Goal: Information Seeking & Learning: Learn about a topic

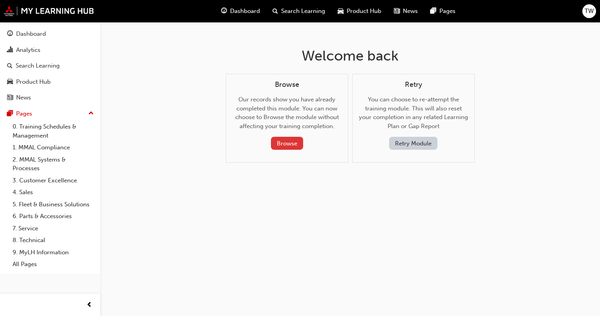
click at [286, 147] on button "Browse" at bounding box center [287, 143] width 32 height 13
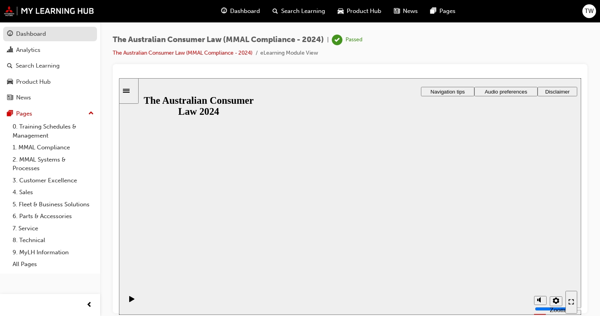
click at [44, 28] on link "Dashboard" at bounding box center [50, 34] width 94 height 15
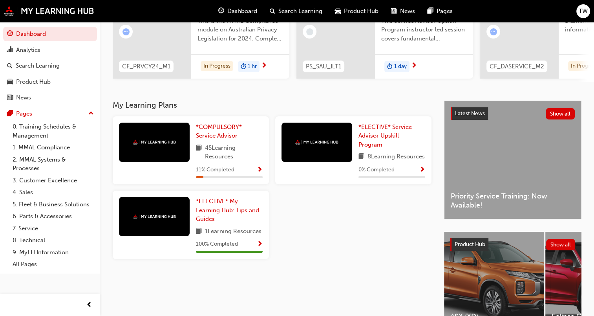
scroll to position [118, 0]
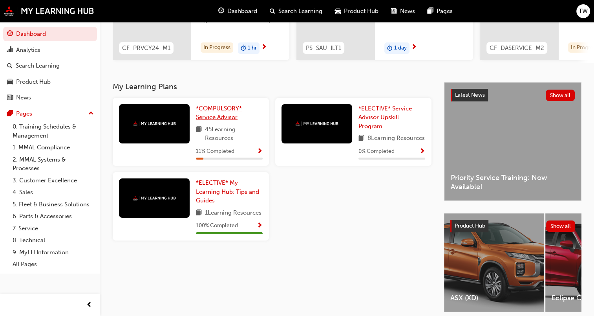
click at [217, 113] on span "*COMPULSORY* Service Advisor" at bounding box center [219, 113] width 46 height 16
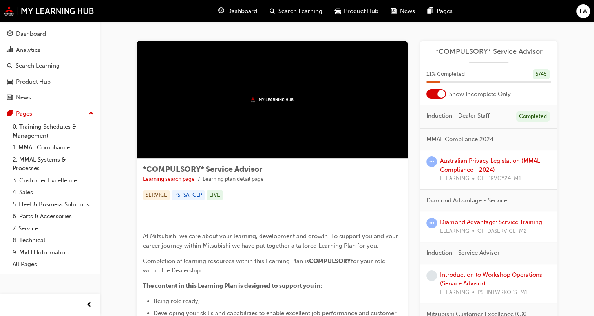
scroll to position [39, 0]
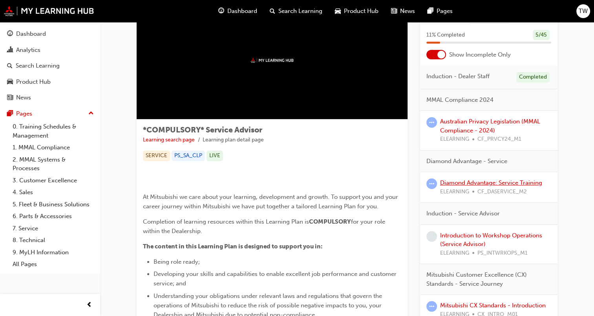
click at [492, 181] on link "Diamond Advantage: Service Training" at bounding box center [491, 182] width 102 height 7
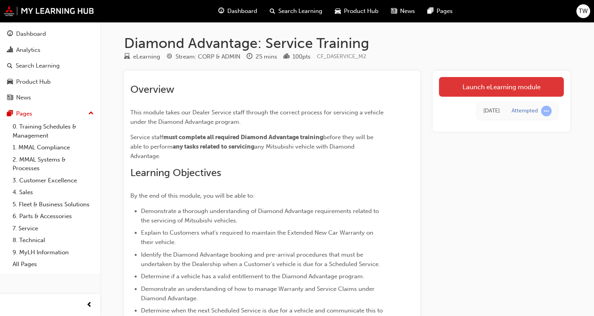
click at [487, 85] on link "Launch eLearning module" at bounding box center [501, 87] width 125 height 20
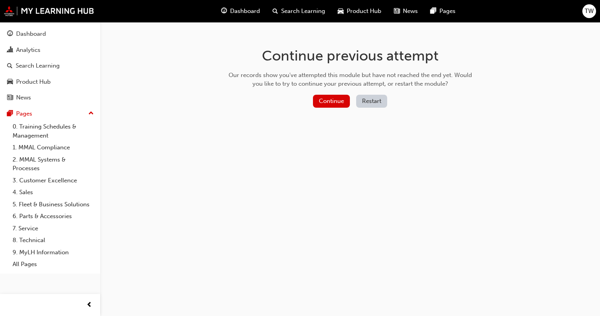
click at [379, 103] on button "Restart" at bounding box center [371, 101] width 31 height 13
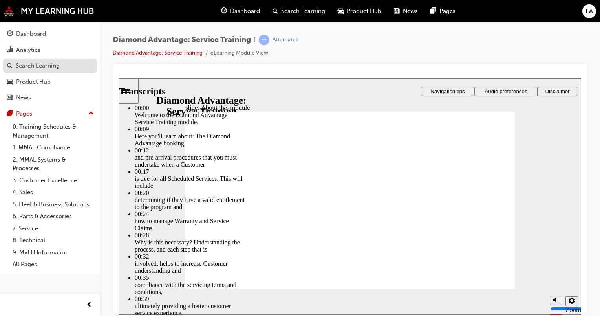
click at [47, 65] on div "Search Learning" at bounding box center [38, 65] width 44 height 9
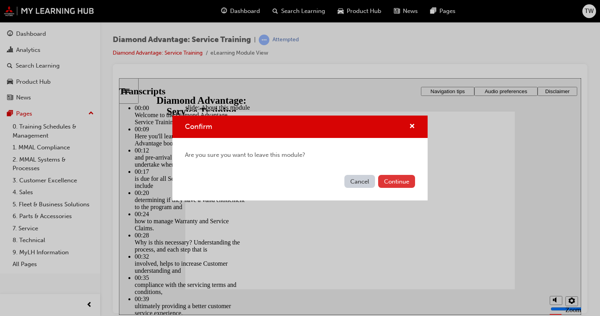
click at [395, 181] on button "Continue" at bounding box center [396, 181] width 37 height 13
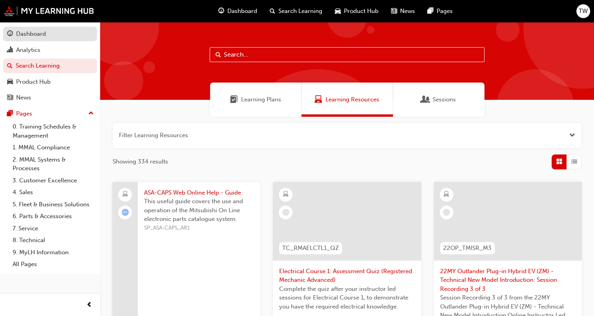
click at [46, 30] on div "Dashboard" at bounding box center [50, 34] width 86 height 10
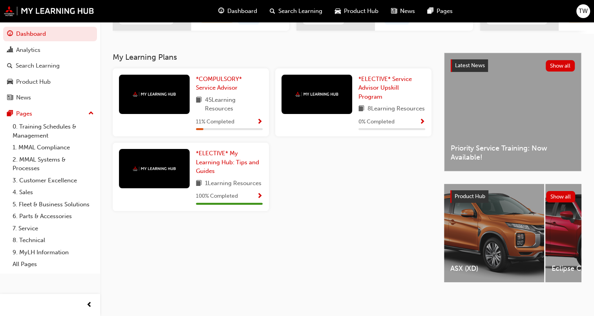
scroll to position [153, 0]
click at [215, 82] on span "*COMPULSORY* Service Advisor" at bounding box center [219, 83] width 46 height 16
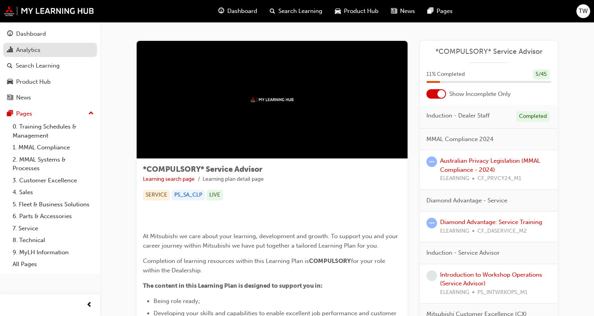
click at [22, 50] on div "Analytics" at bounding box center [28, 50] width 24 height 9
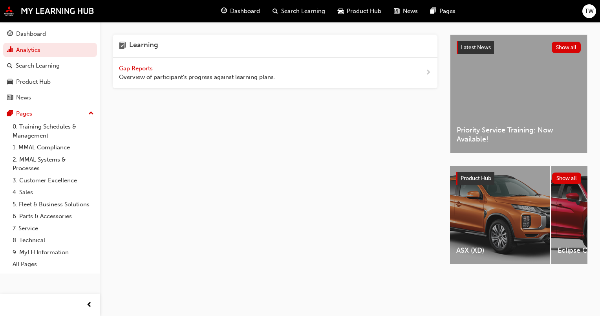
click at [137, 68] on span "Gap Reports" at bounding box center [136, 68] width 35 height 7
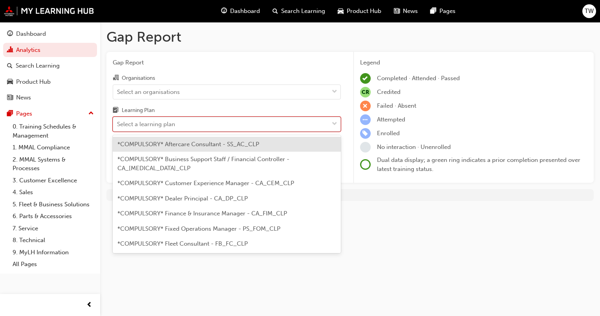
click at [157, 125] on div "Select a learning plan" at bounding box center [146, 124] width 58 height 9
click at [118, 125] on input "Learning Plan option *COMPULSORY* Aftercare Consultant - SS_AC_CLP focused, 1 o…" at bounding box center [117, 124] width 1 height 7
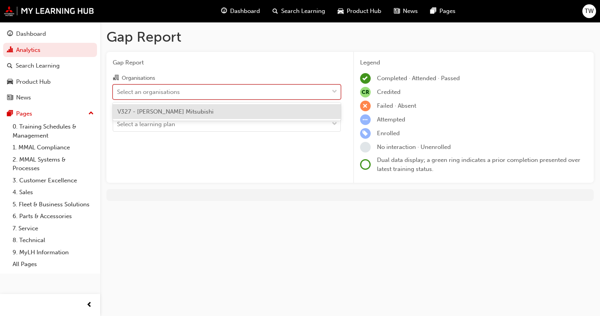
click at [152, 90] on div "Select an organisations" at bounding box center [148, 91] width 63 height 9
click at [118, 90] on input "Organisations option V327 - Knox Mitsubishi focused, 1 of 1. 1 result available…" at bounding box center [117, 91] width 1 height 7
click at [175, 111] on span "V327 - Knox Mitsubishi" at bounding box center [165, 111] width 96 height 7
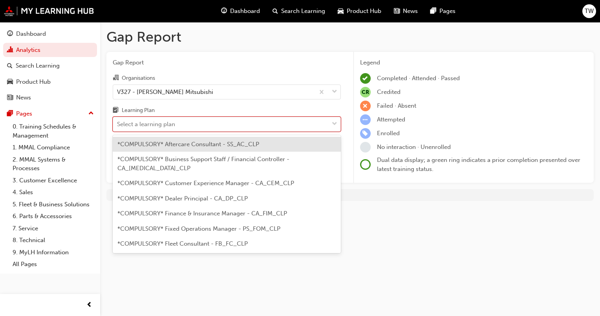
drag, startPoint x: 173, startPoint y: 126, endPoint x: 168, endPoint y: 144, distance: 18.6
click at [173, 126] on div "Select a learning plan" at bounding box center [146, 124] width 58 height 9
click at [118, 126] on input "Learning Plan option *COMPULSORY* Aftercare Consultant - SS_AC_CLP focused, 1 o…" at bounding box center [117, 124] width 1 height 7
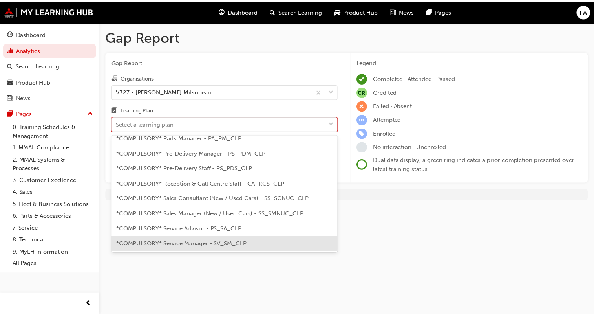
scroll to position [236, 0]
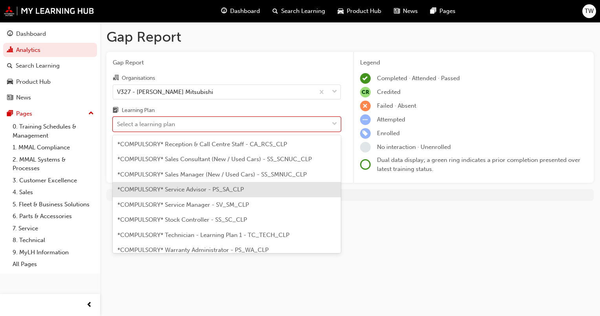
click at [198, 186] on span "*COMPULSORY* Service Advisor - PS_SA_CLP" at bounding box center [180, 189] width 126 height 7
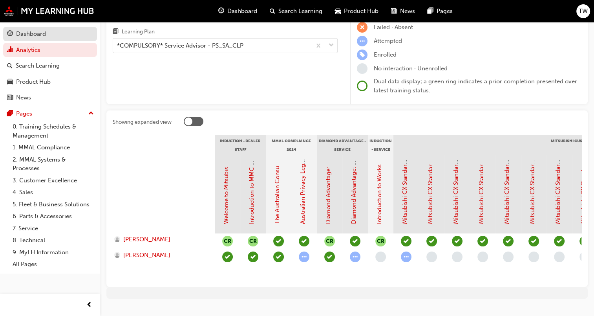
click at [23, 39] on link "Dashboard" at bounding box center [50, 34] width 94 height 15
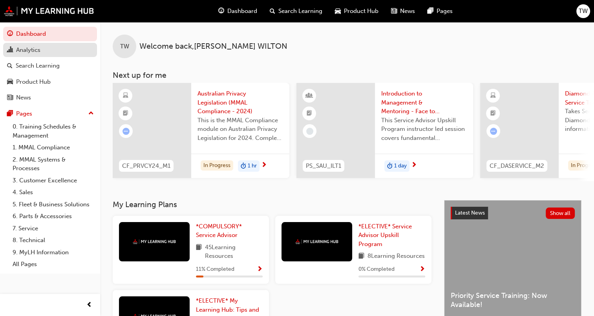
click at [34, 44] on link "Analytics" at bounding box center [50, 50] width 94 height 15
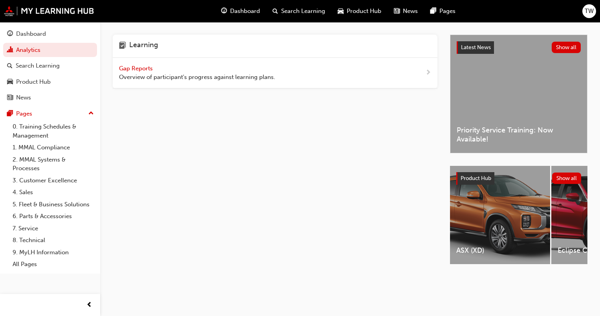
click at [146, 68] on span "Gap Reports" at bounding box center [136, 68] width 35 height 7
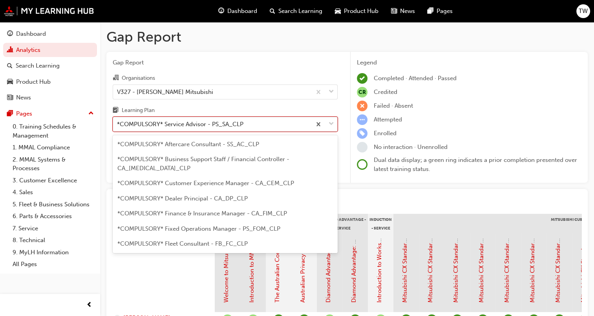
click at [161, 122] on div "*COMPULSORY* Service Advisor - PS_SA_CLP" at bounding box center [180, 124] width 126 height 9
click at [118, 122] on input "Learning Plan option *COMPULSORY* Service Advisor - PS_SA_CLP focused, 19 of 33…" at bounding box center [117, 124] width 1 height 7
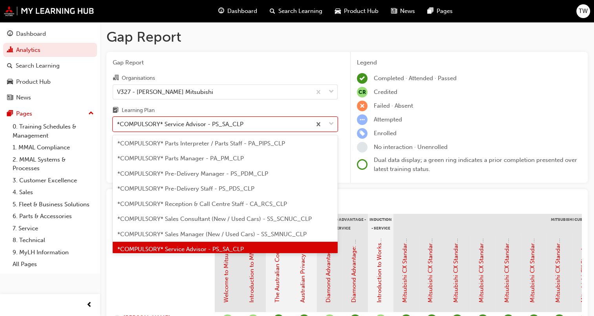
click at [185, 245] on span "*COMPULSORY* Service Advisor - PS_SA_CLP" at bounding box center [180, 248] width 126 height 7
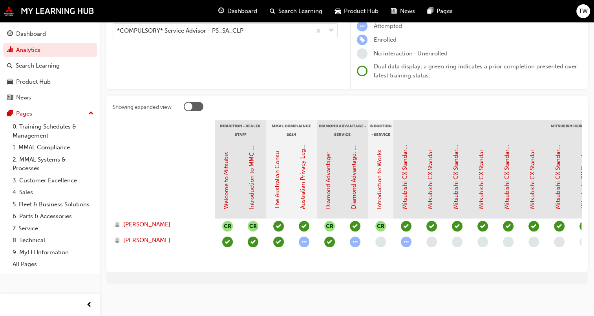
click at [306, 181] on div "Australian Privacy Legislation (MMAL Compliance - 2024)" at bounding box center [302, 176] width 9 height 65
click at [303, 183] on link "Australian Privacy Legislation (MMAL Compliance - 2024)" at bounding box center [302, 130] width 7 height 157
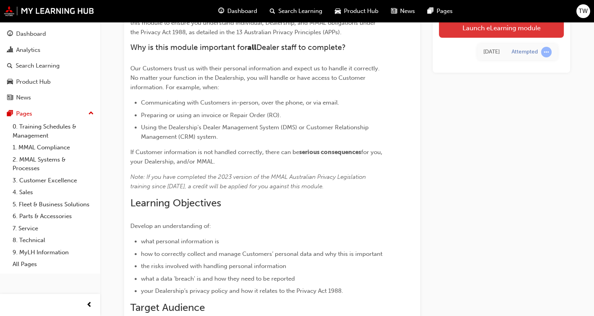
click at [484, 34] on link "Launch eLearning module" at bounding box center [501, 28] width 125 height 20
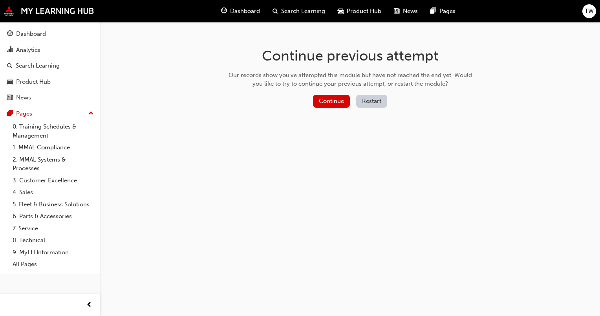
click at [373, 102] on button "Restart" at bounding box center [371, 101] width 31 height 13
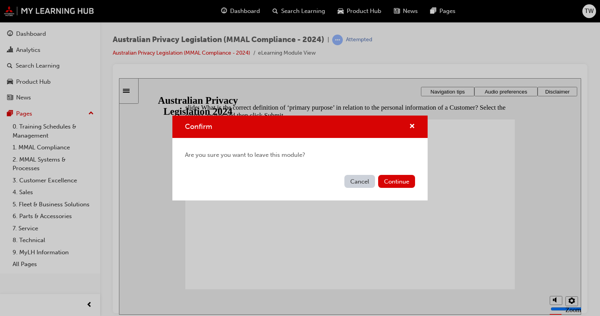
click at [360, 183] on button "Cancel" at bounding box center [359, 181] width 31 height 13
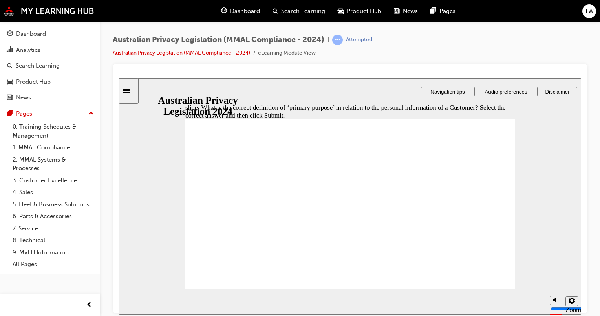
radio input "false"
radio input "true"
drag, startPoint x: 231, startPoint y: 271, endPoint x: 235, endPoint y: 279, distance: 8.8
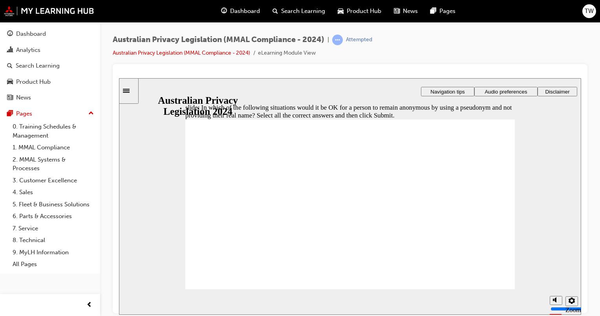
checkbox input "true"
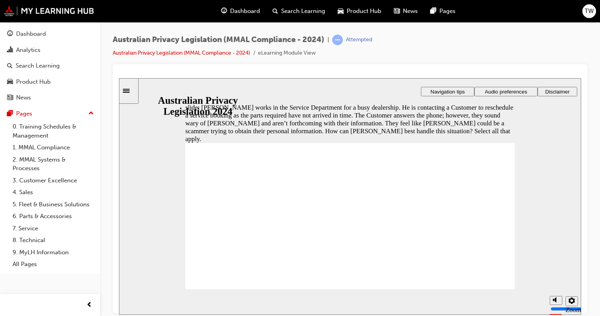
checkbox input "true"
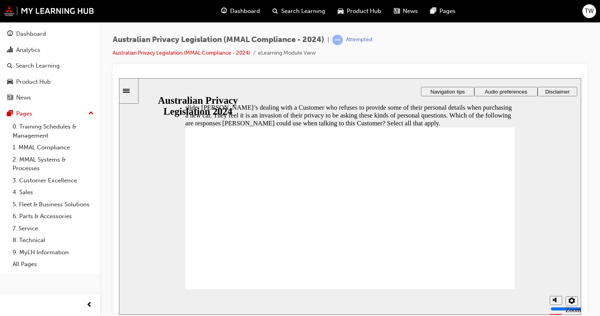
checkbox input "true"
drag, startPoint x: 254, startPoint y: 221, endPoint x: 245, endPoint y: 217, distance: 10.1
checkbox input "false"
checkbox input "true"
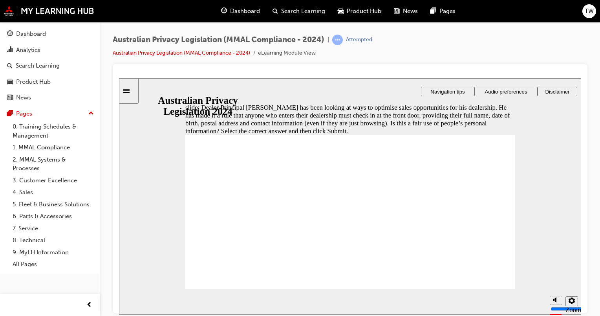
radio input "false"
radio input "true"
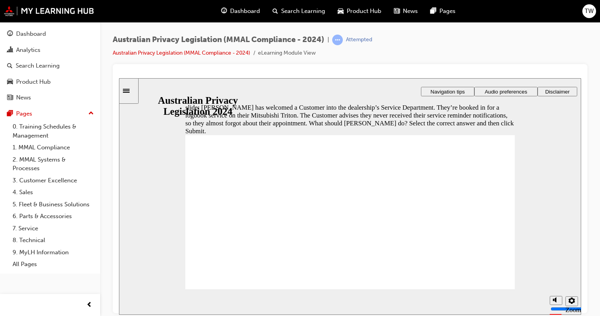
radio input "true"
drag, startPoint x: 239, startPoint y: 279, endPoint x: 232, endPoint y: 278, distance: 6.3
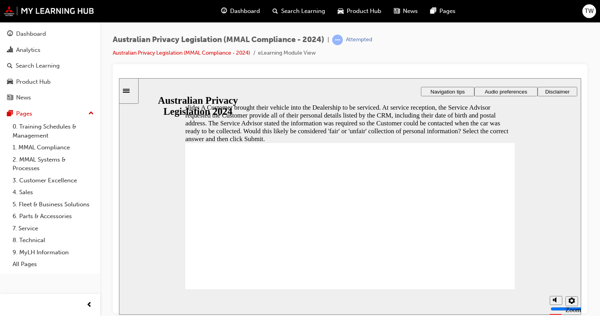
drag, startPoint x: 212, startPoint y: 200, endPoint x: 210, endPoint y: 207, distance: 7.2
radio input "true"
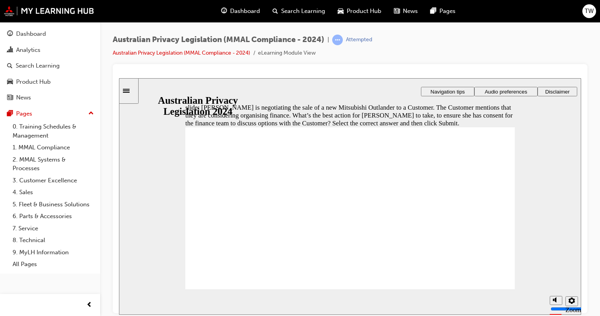
drag, startPoint x: 236, startPoint y: 199, endPoint x: 228, endPoint y: 205, distance: 9.7
radio input "true"
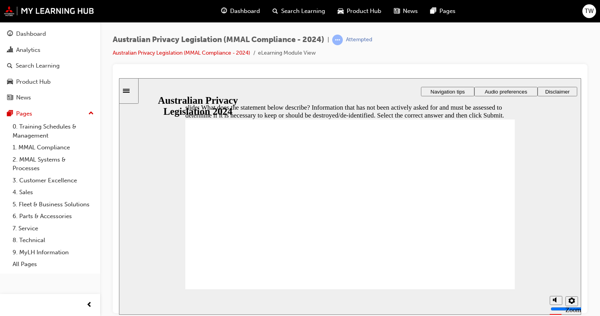
drag, startPoint x: 178, startPoint y: 224, endPoint x: 163, endPoint y: 234, distance: 18.2
click at [163, 233] on div "slide: What does the statement below describe? Information that has not been ac…" at bounding box center [350, 196] width 462 height 236
radio input "true"
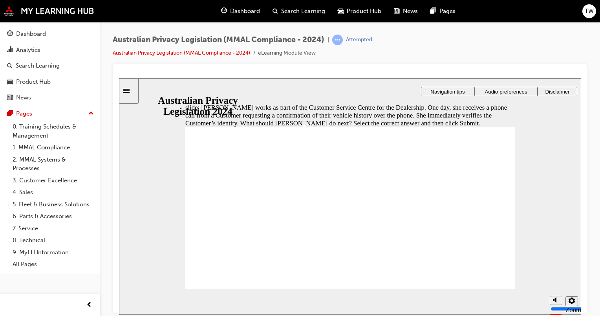
radio input "true"
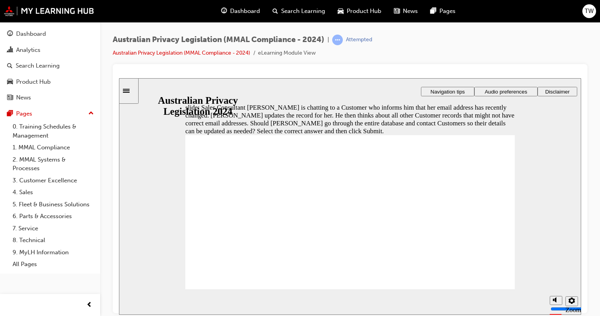
radio input "true"
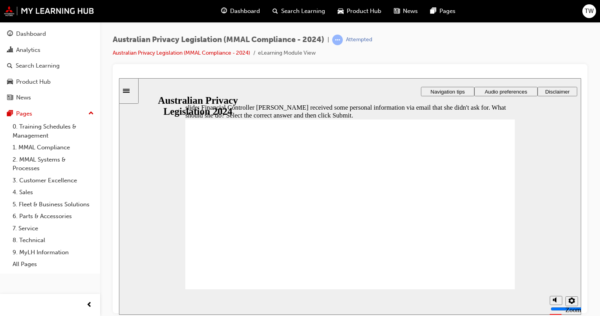
radio input "true"
drag, startPoint x: 263, startPoint y: 206, endPoint x: 261, endPoint y: 199, distance: 7.3
radio input "false"
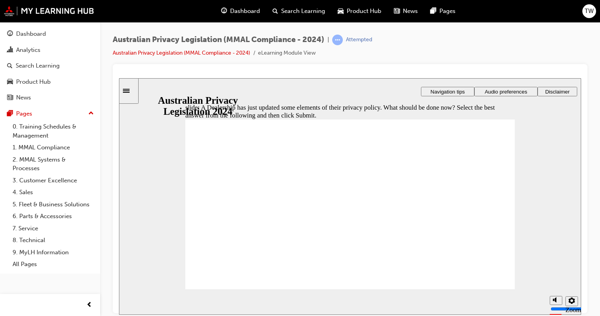
radio input "true"
drag, startPoint x: 228, startPoint y: 274, endPoint x: 234, endPoint y: 274, distance: 5.1
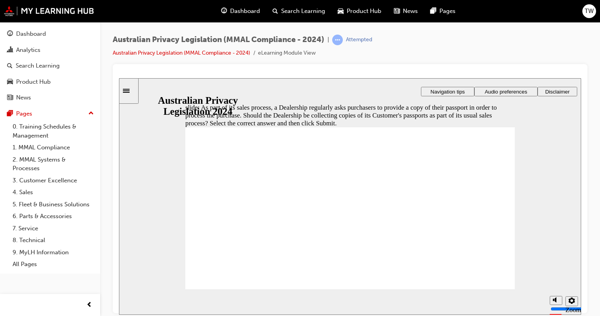
radio input "true"
drag, startPoint x: 232, startPoint y: 271, endPoint x: 228, endPoint y: 279, distance: 8.5
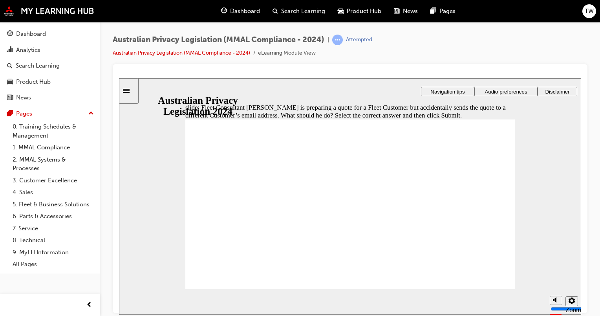
radio input "true"
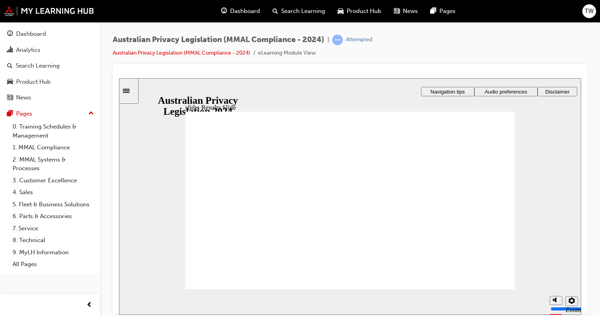
drag, startPoint x: 460, startPoint y: 256, endPoint x: 457, endPoint y: 260, distance: 4.6
checkbox input "true"
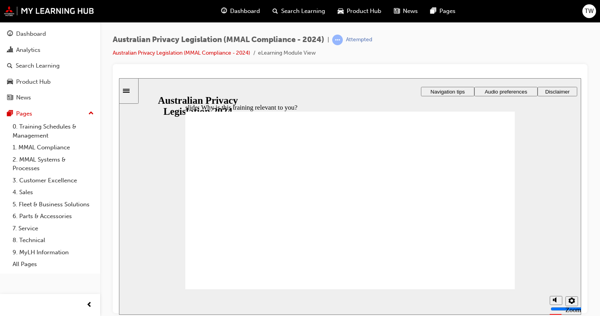
checkbox input "true"
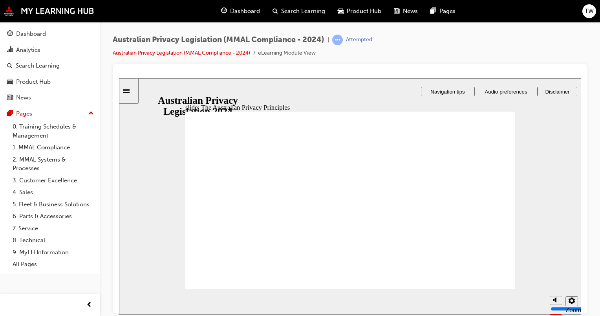
drag, startPoint x: 466, startPoint y: 232, endPoint x: 466, endPoint y: 223, distance: 8.3
